Goal: Transaction & Acquisition: Purchase product/service

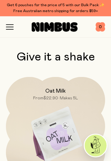
scroll to position [1629, 0]
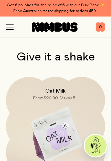
click at [70, 110] on img at bounding box center [55, 135] width 99 height 116
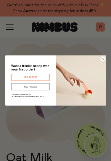
click at [103, 59] on circle "Close dialog" at bounding box center [102, 59] width 4 height 4
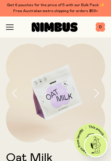
click at [66, 83] on img at bounding box center [55, 93] width 99 height 99
click at [100, 93] on button "button" at bounding box center [99, 93] width 12 height 99
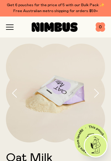
click at [97, 90] on icon "button" at bounding box center [96, 93] width 6 height 9
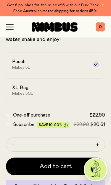
scroll to position [146, 0]
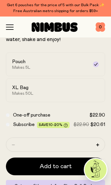
click at [90, 90] on label "XL Bag Makes 50L" at bounding box center [55, 91] width 99 height 24
click at [84, 68] on div "Pouch Makes 5L" at bounding box center [50, 64] width 76 height 11
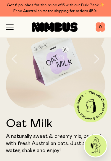
scroll to position [0, 0]
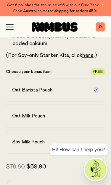
scroll to position [213, 0]
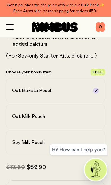
click at [90, 122] on label "Oat Milk Pouch" at bounding box center [55, 117] width 99 height 24
click at [92, 94] on label "Oat Barista Pouch" at bounding box center [55, 91] width 99 height 24
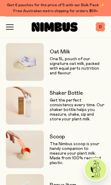
scroll to position [438, 0]
